Goal: Task Accomplishment & Management: Manage account settings

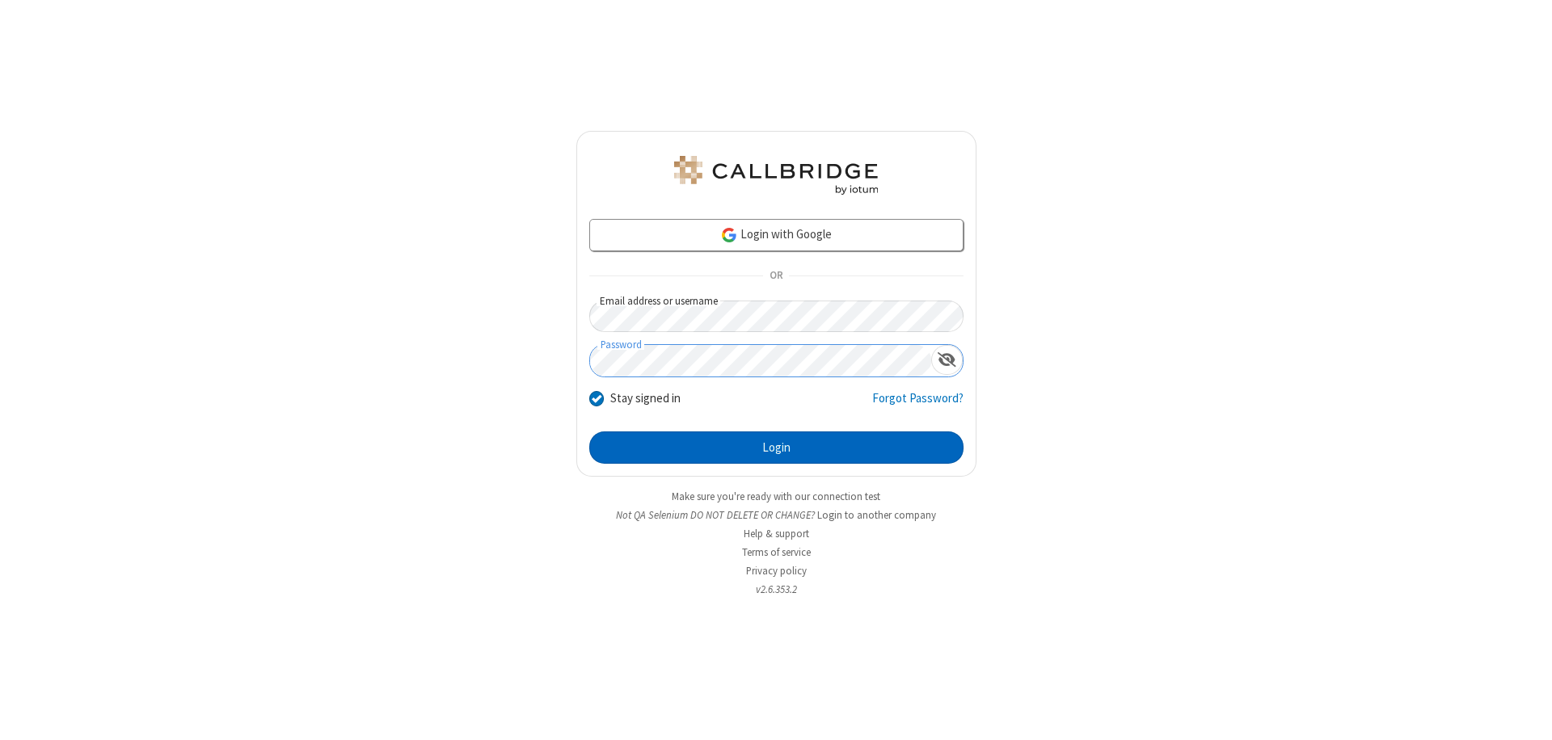
click at [776, 448] on button "Login" at bounding box center [776, 448] width 374 height 32
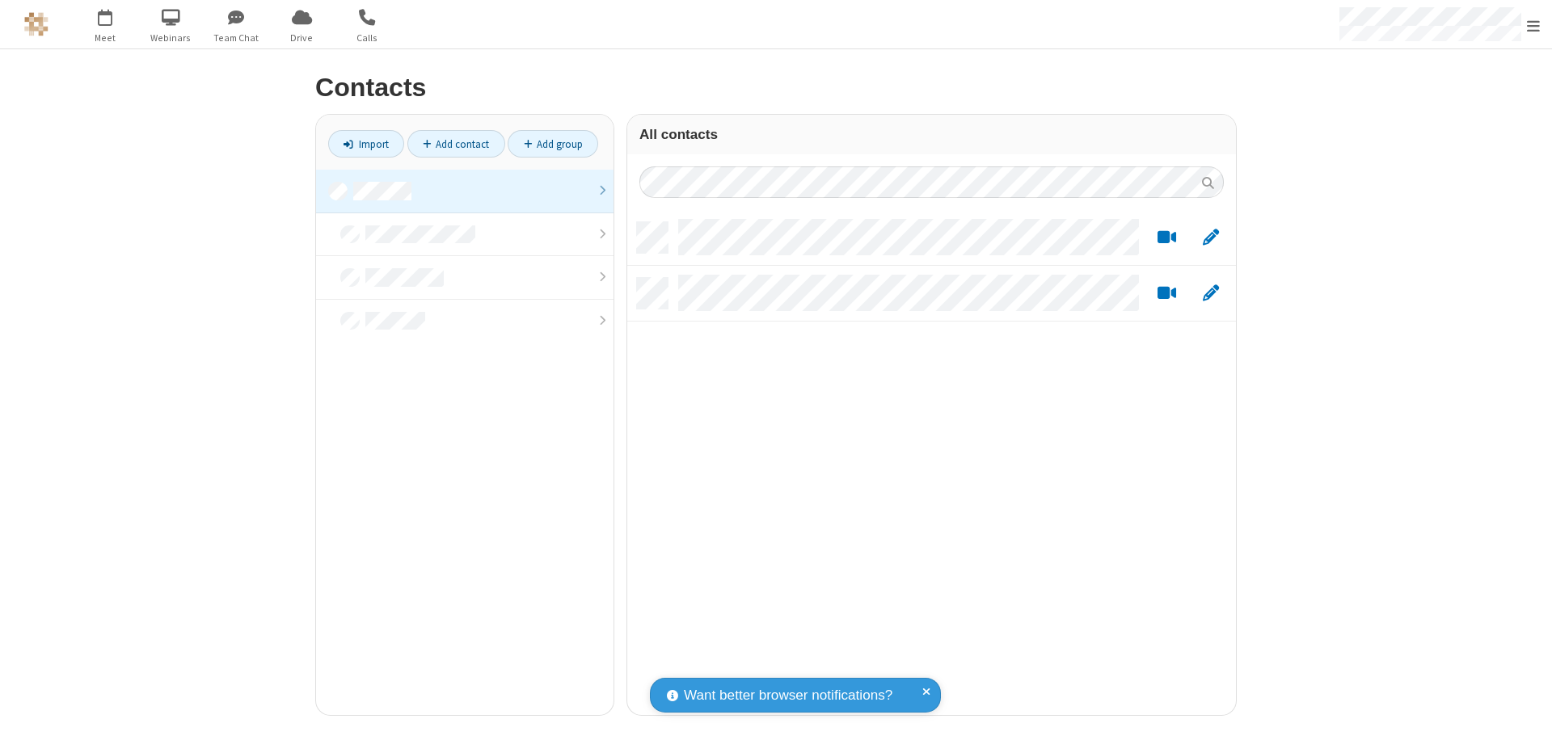
scroll to position [493, 596]
click at [465, 191] on link at bounding box center [464, 192] width 297 height 44
click at [456, 144] on link "Add contact" at bounding box center [456, 143] width 98 height 27
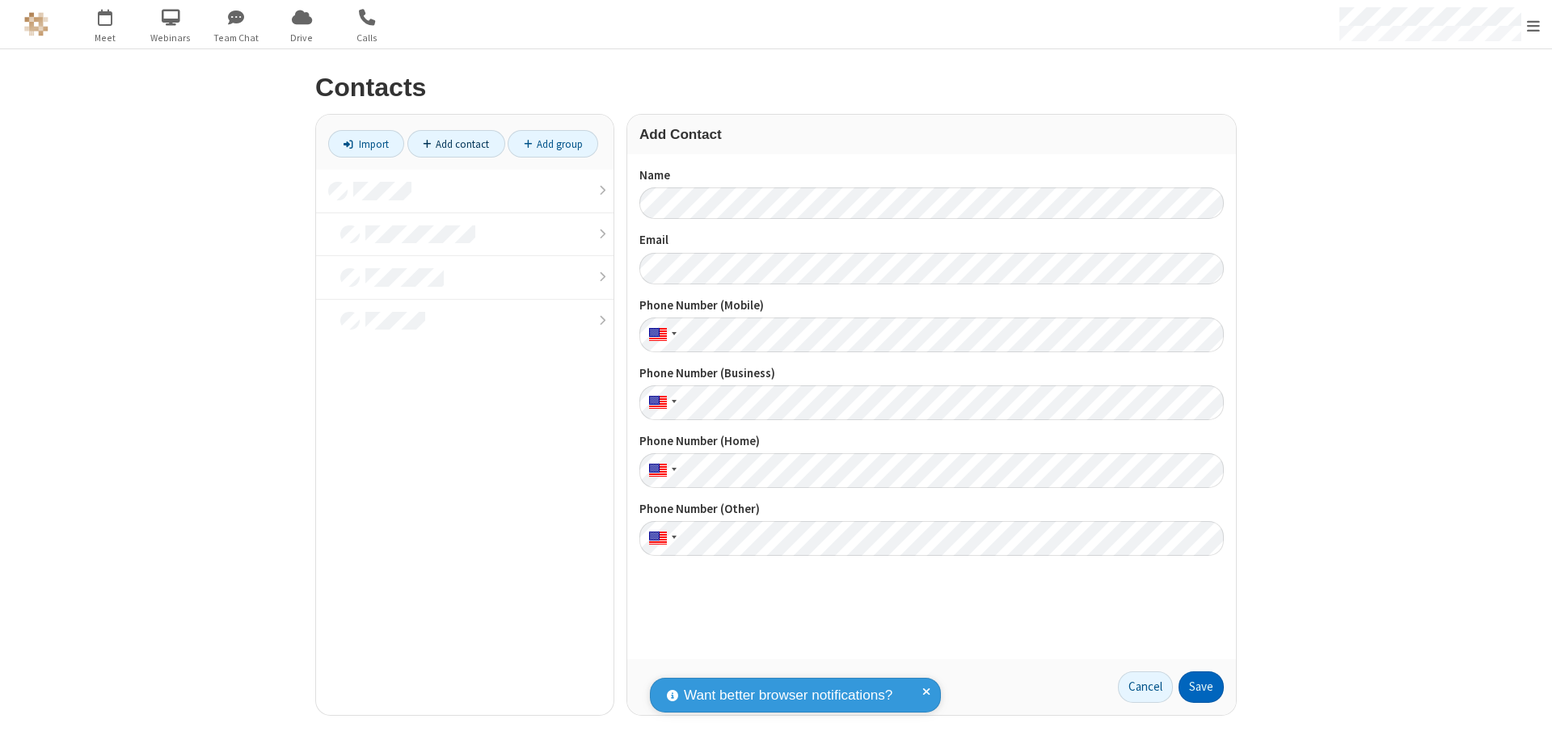
click at [1201, 687] on button "Save" at bounding box center [1200, 688] width 45 height 32
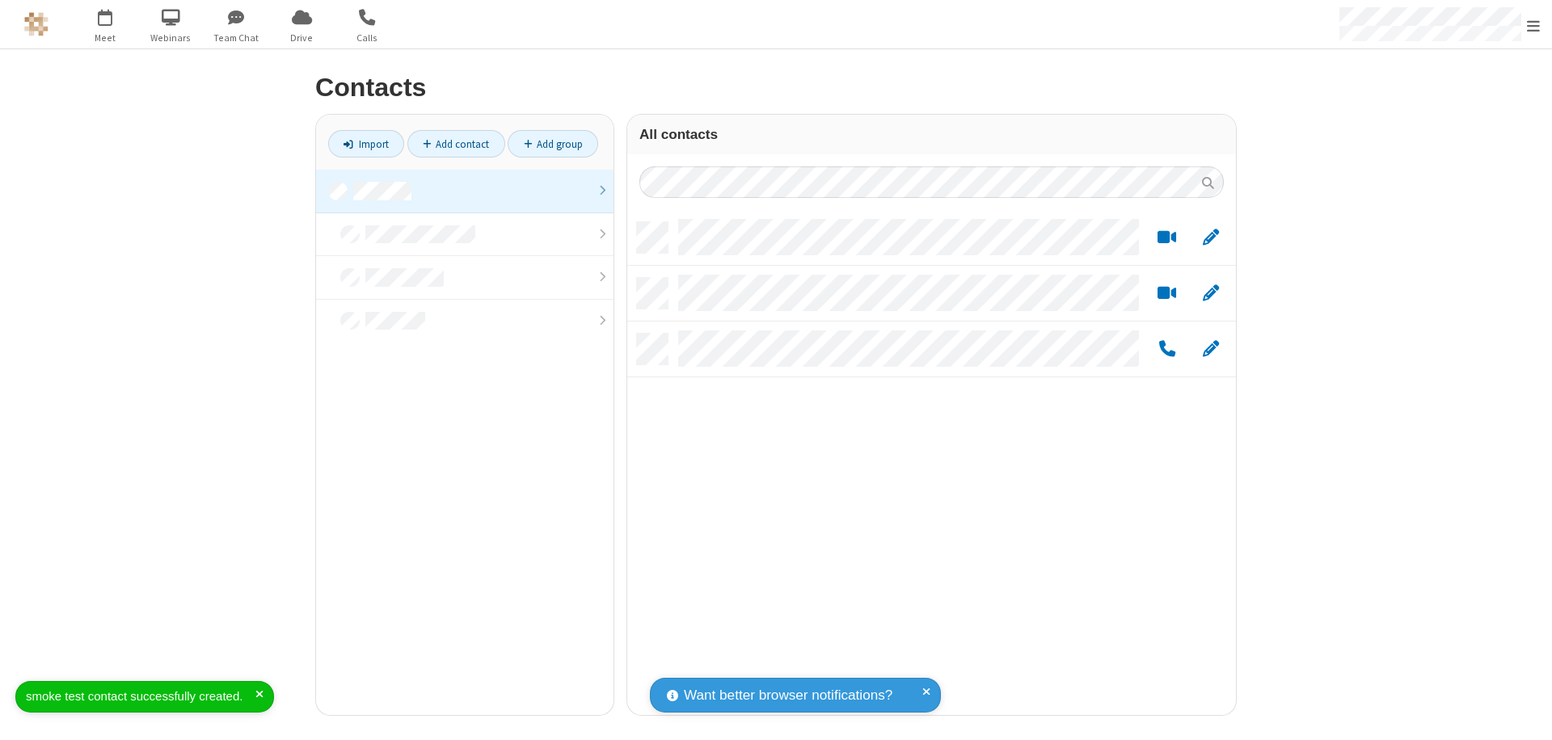
scroll to position [493, 596]
